Goal: Task Accomplishment & Management: Use online tool/utility

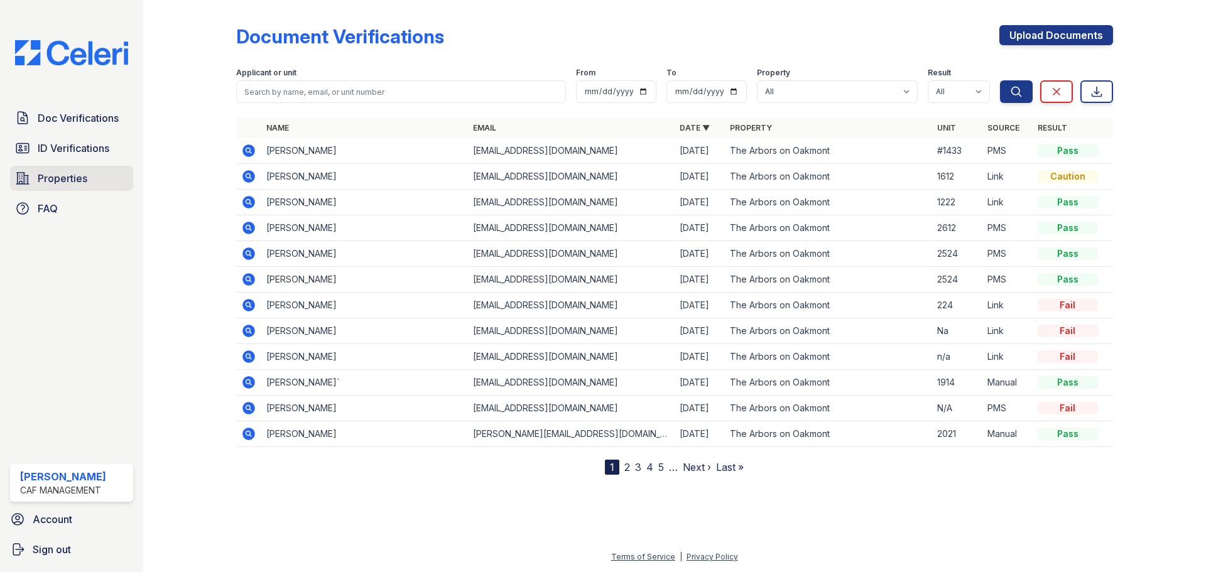
click at [69, 173] on span "Properties" at bounding box center [63, 178] width 50 height 15
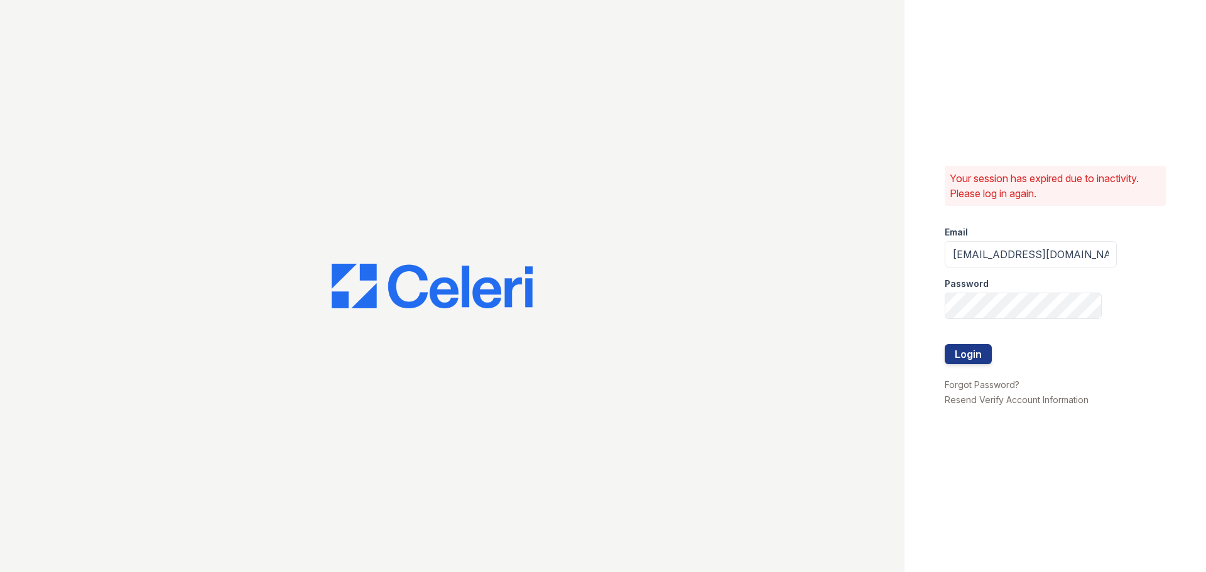
click at [993, 353] on form "Email arbors2@cafmanagement.com Password Login" at bounding box center [1031, 296] width 172 height 161
click at [977, 354] on button "Login" at bounding box center [968, 354] width 47 height 20
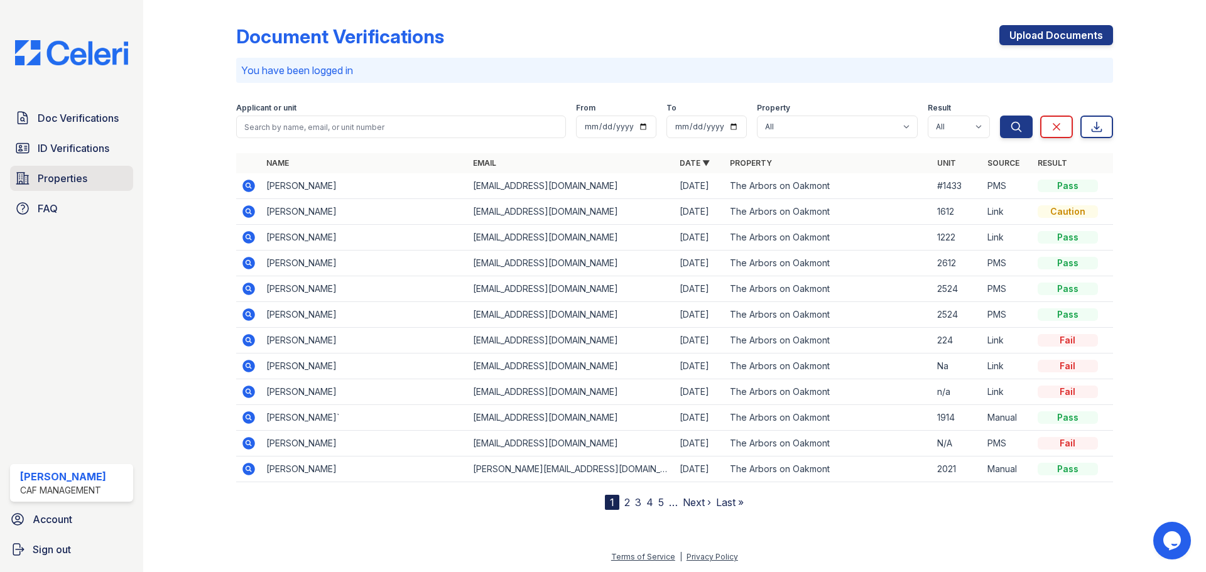
click at [69, 174] on span "Properties" at bounding box center [63, 178] width 50 height 15
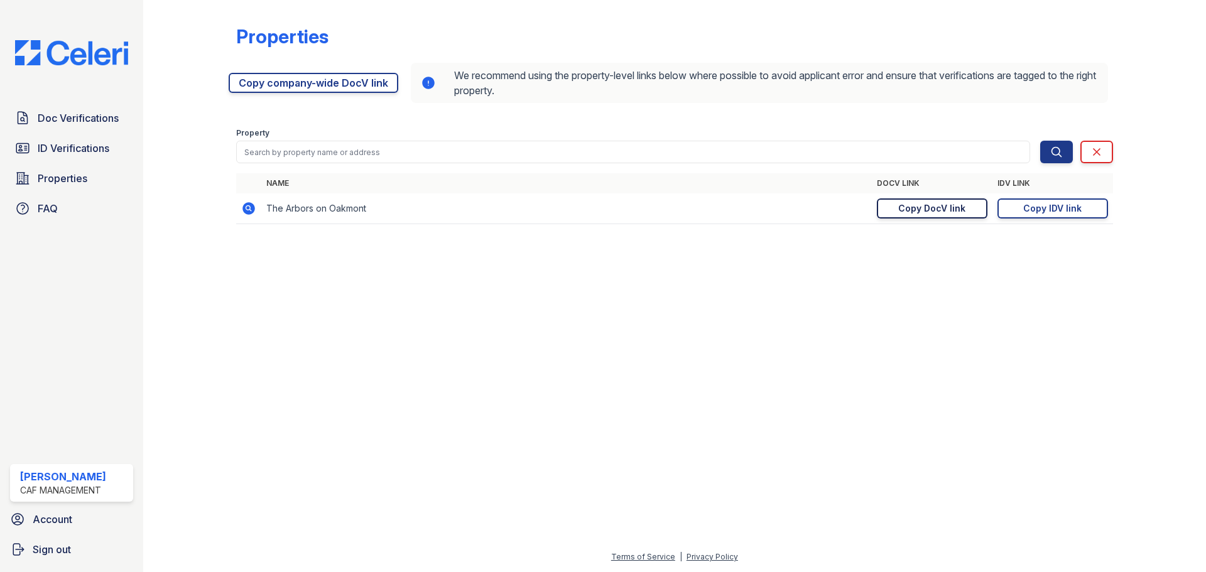
click at [925, 210] on div "Copy DocV link" at bounding box center [931, 208] width 67 height 13
